Goal: Transaction & Acquisition: Purchase product/service

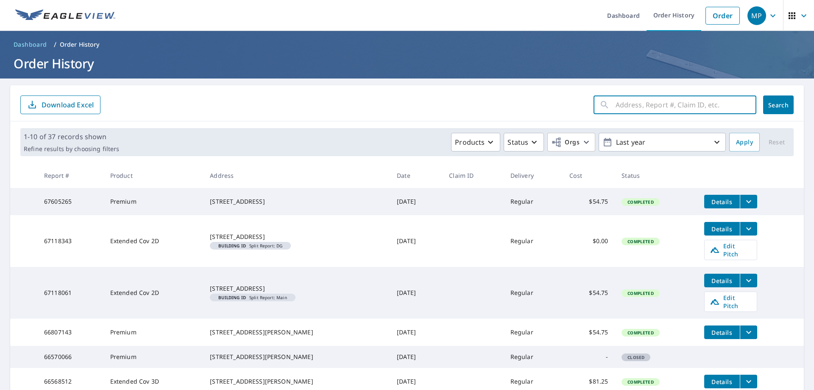
click at [661, 105] on input "text" at bounding box center [686, 105] width 141 height 24
type input "4150 FM 1174"
click button "Search" at bounding box center [778, 104] width 31 height 19
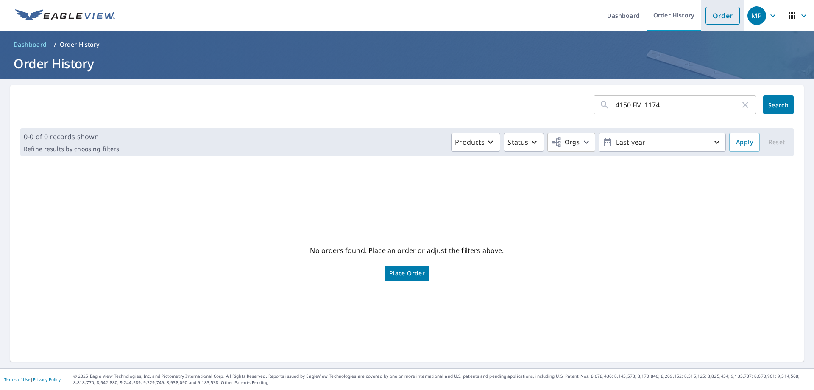
click at [725, 15] on link "Order" at bounding box center [723, 16] width 34 height 18
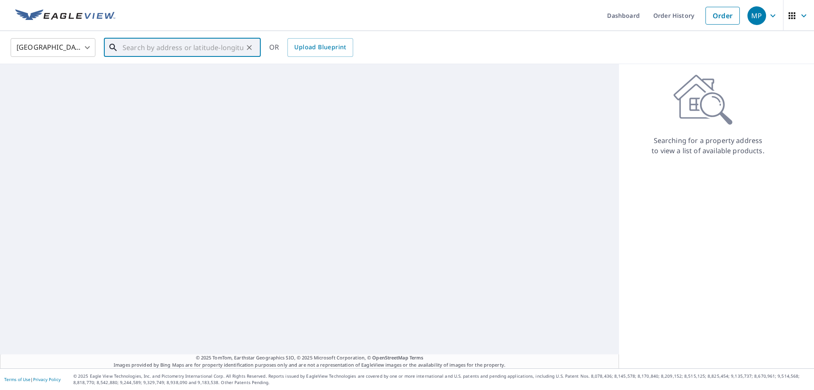
click at [141, 49] on input "text" at bounding box center [183, 48] width 121 height 24
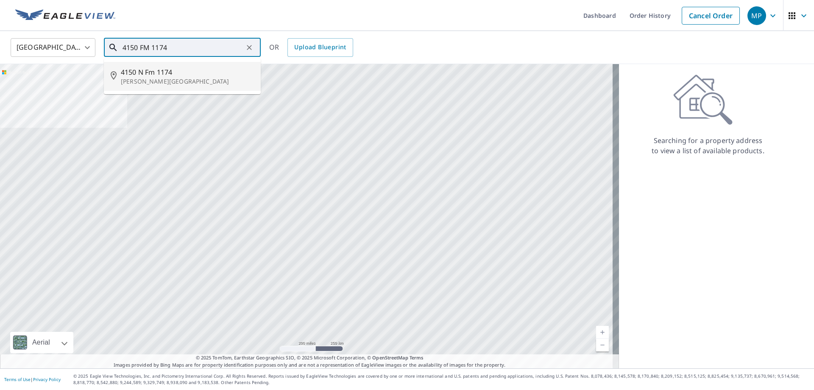
click at [159, 75] on span "4150 N Fm 1174" at bounding box center [187, 72] width 133 height 10
type input "[STREET_ADDRESS][PERSON_NAME]"
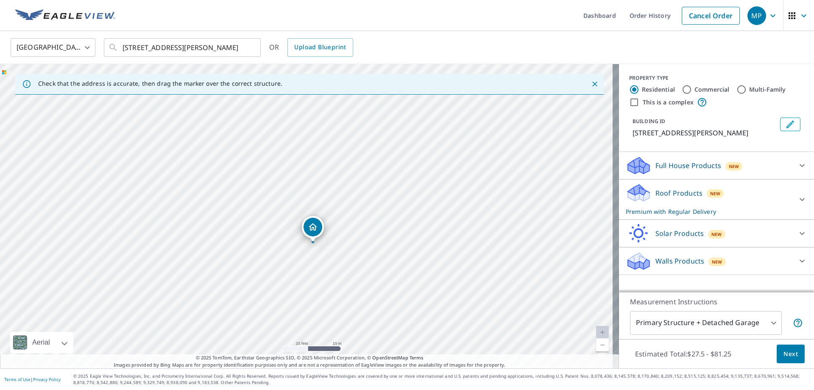
drag, startPoint x: 376, startPoint y: 204, endPoint x: 372, endPoint y: 242, distance: 37.9
click at [372, 242] on div "[STREET_ADDRESS][PERSON_NAME]" at bounding box center [309, 216] width 619 height 304
click at [784, 355] on span "Next" at bounding box center [791, 354] width 14 height 11
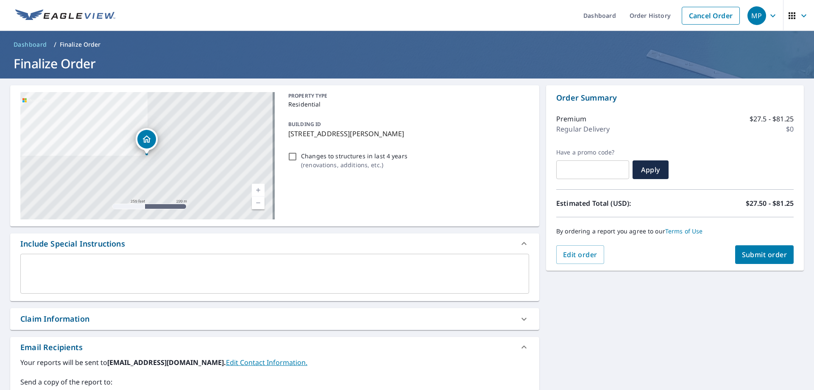
click at [765, 251] on span "Submit order" at bounding box center [764, 254] width 45 height 9
checkbox input "true"
